Goal: Task Accomplishment & Management: Use online tool/utility

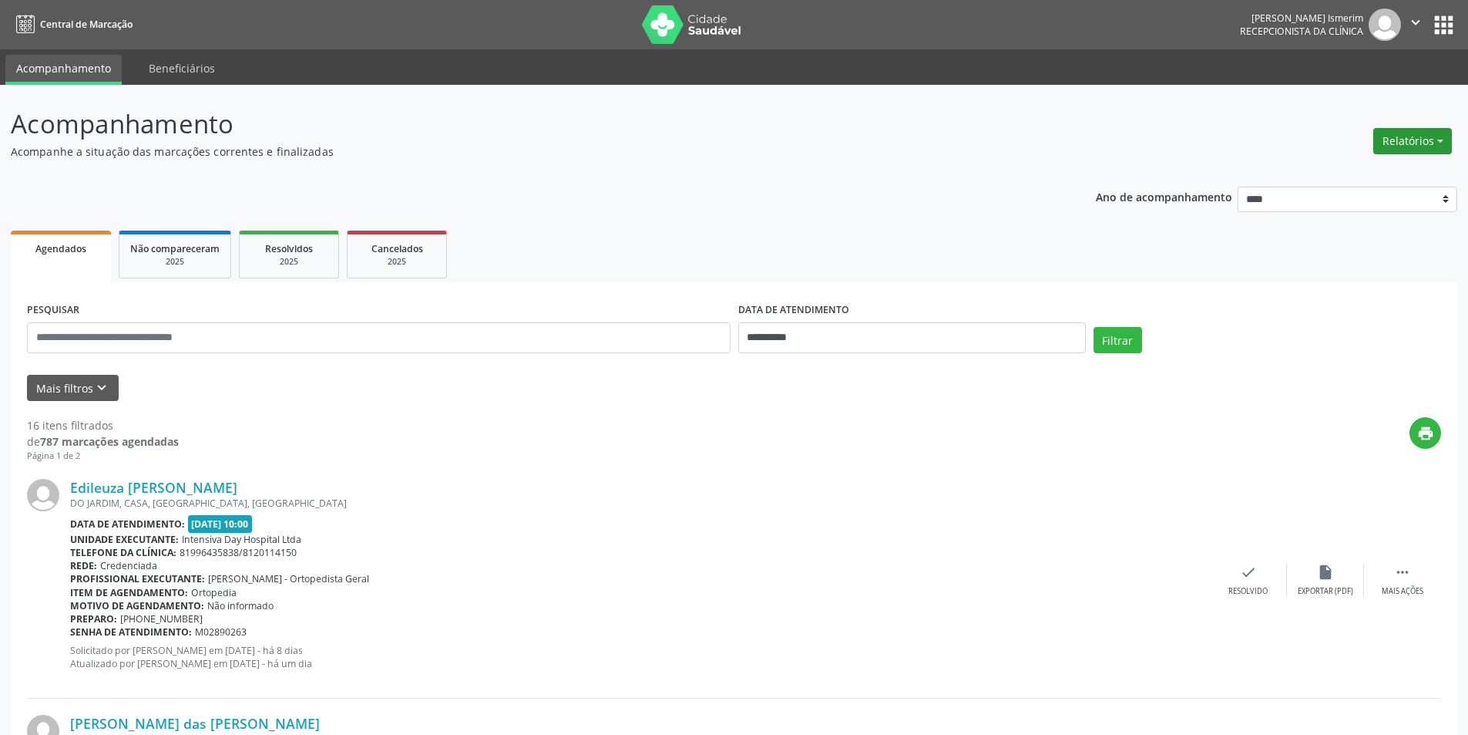
click at [1392, 150] on button "Relatórios" at bounding box center [1413, 141] width 79 height 26
click at [1401, 169] on link "Agendamentos" at bounding box center [1370, 174] width 166 height 22
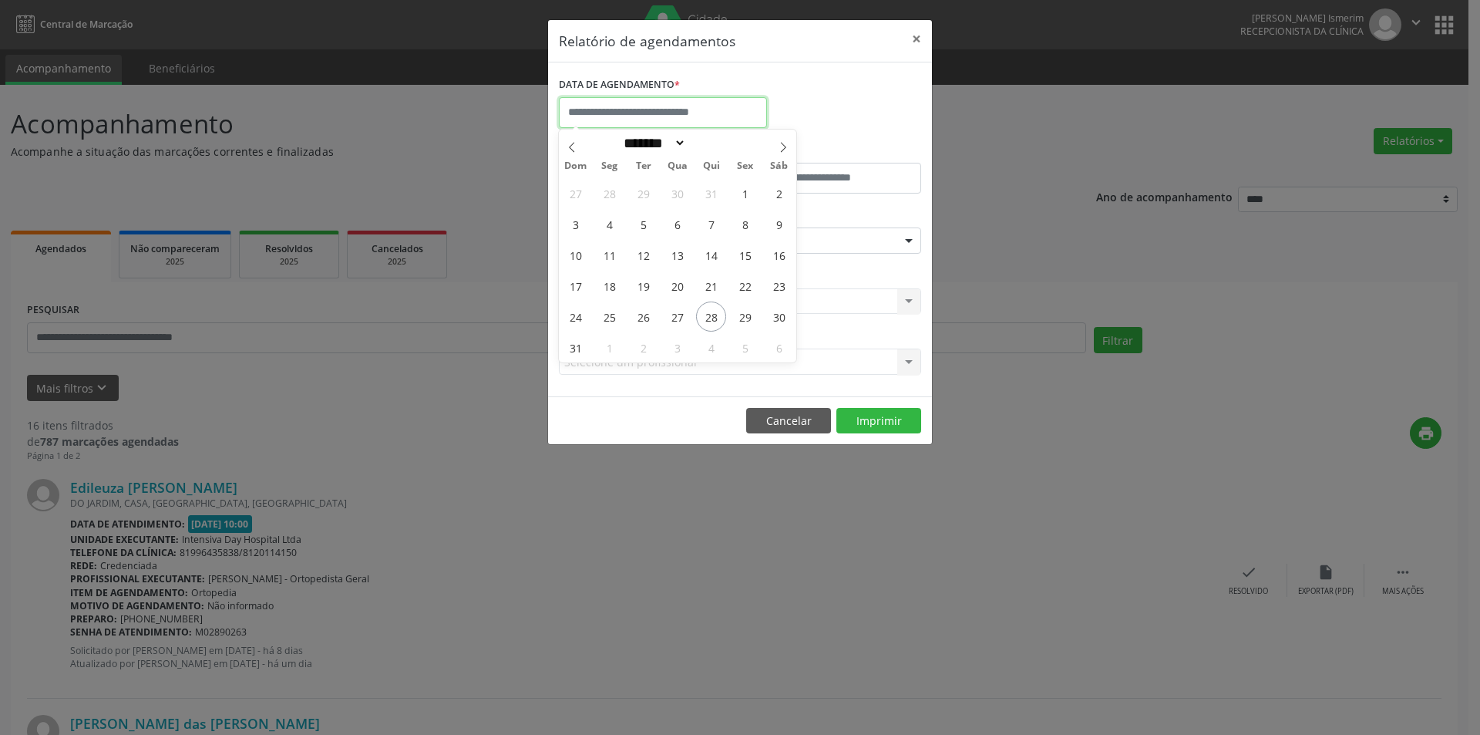
click at [727, 102] on input "text" at bounding box center [663, 112] width 208 height 31
click at [711, 326] on span "28" at bounding box center [711, 316] width 30 height 30
type input "**********"
click at [706, 315] on span "28" at bounding box center [711, 316] width 30 height 30
click at [706, 315] on div "CLÍNICA * Selecione uma clínica Nenhum resultado encontrado para: " " Não há ne…" at bounding box center [740, 294] width 370 height 60
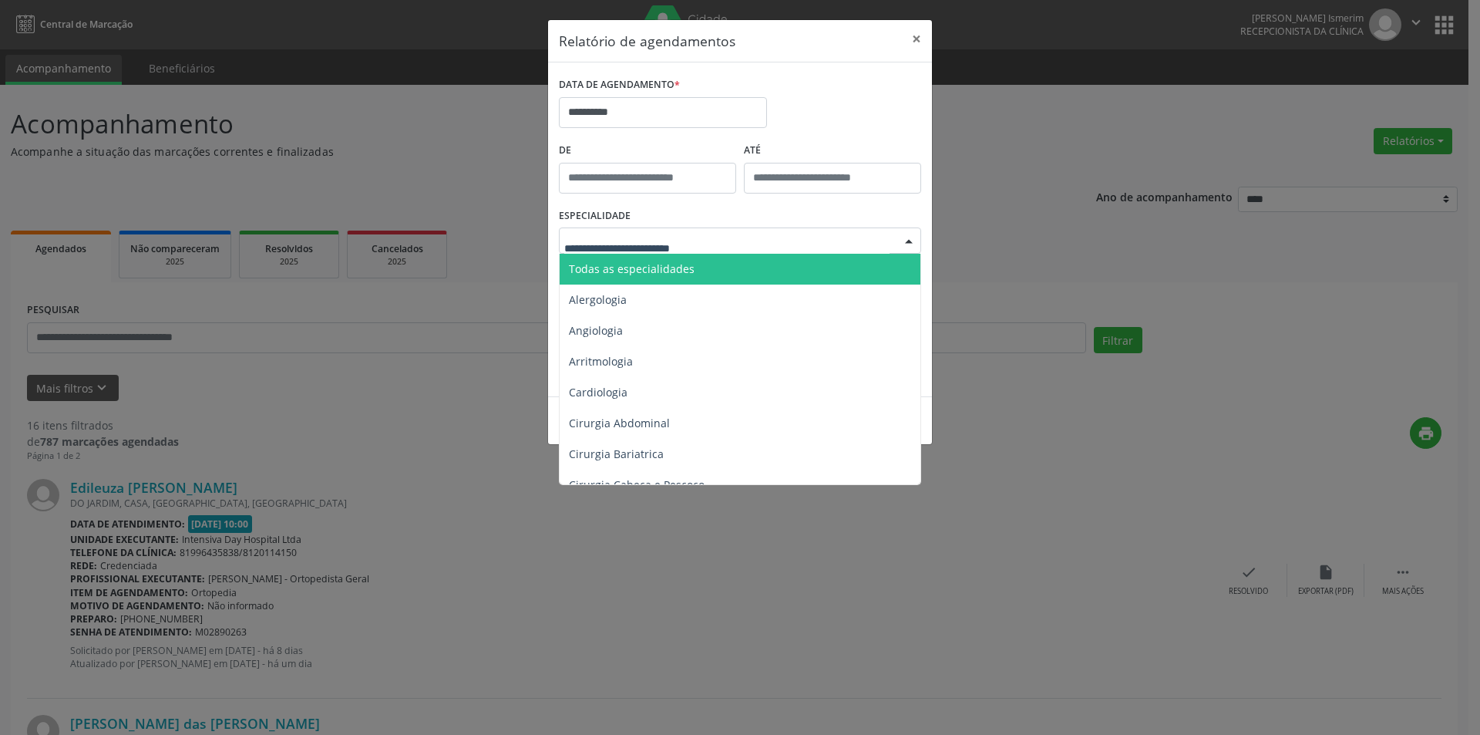
click at [649, 271] on span "Todas as especialidades" at bounding box center [632, 268] width 126 height 15
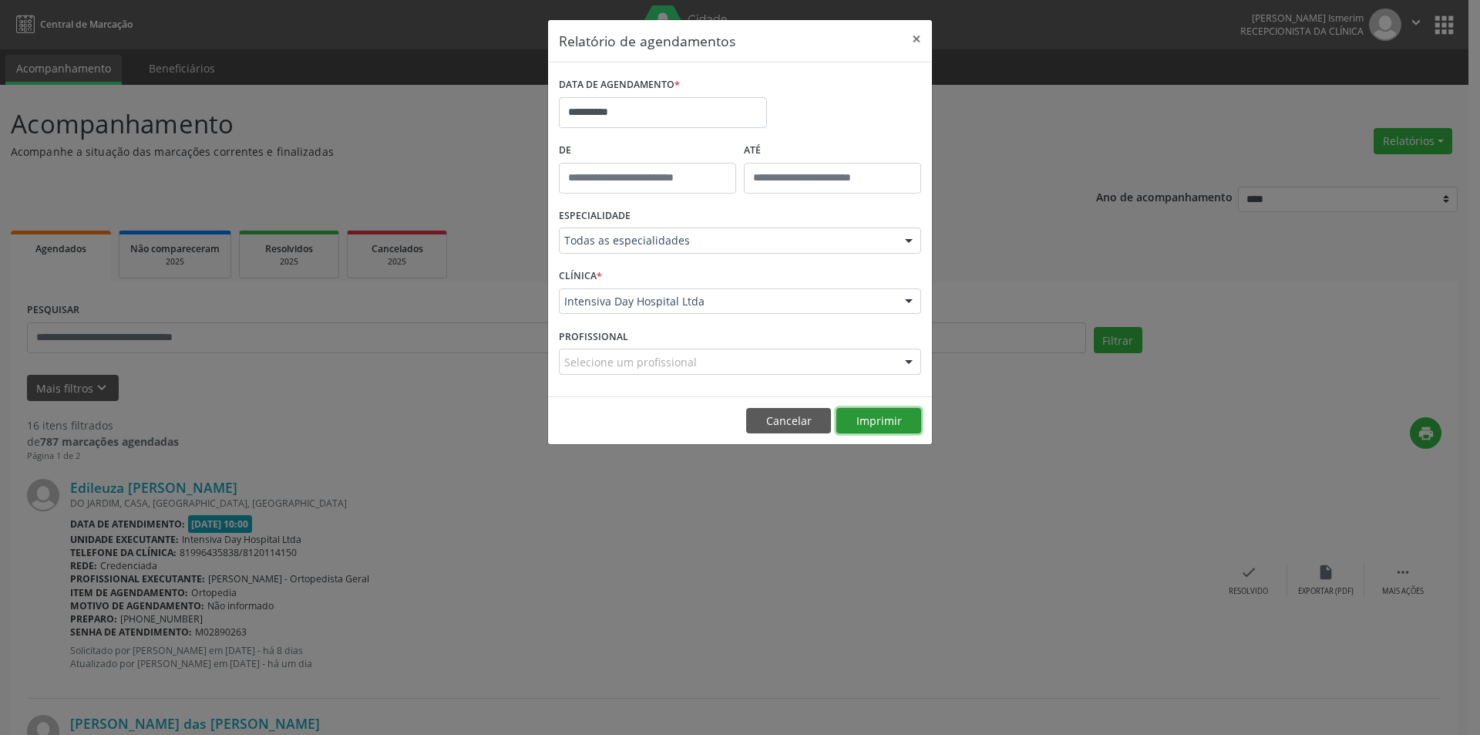
click at [863, 421] on button "Imprimir" at bounding box center [878, 421] width 85 height 26
